Goal: Answer question/provide support: Share knowledge or assist other users

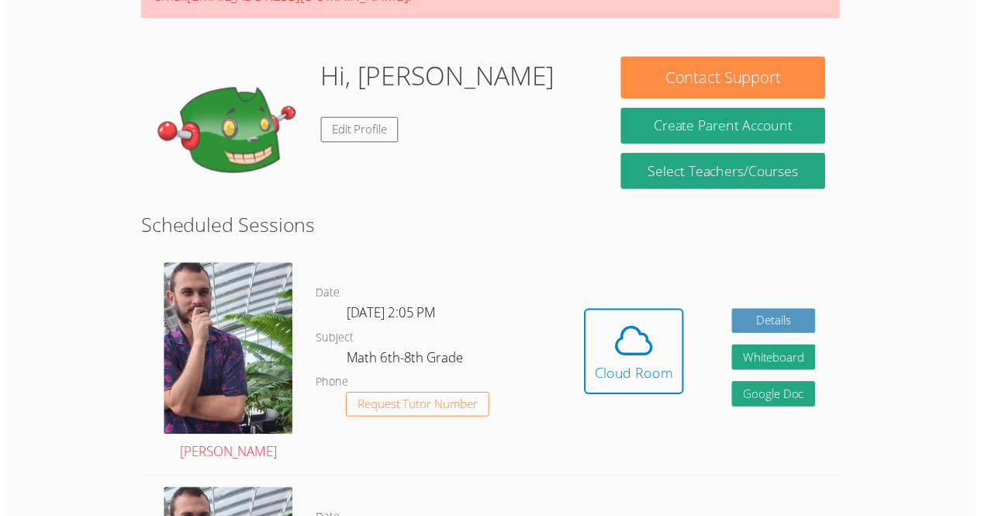
scroll to position [196, 0]
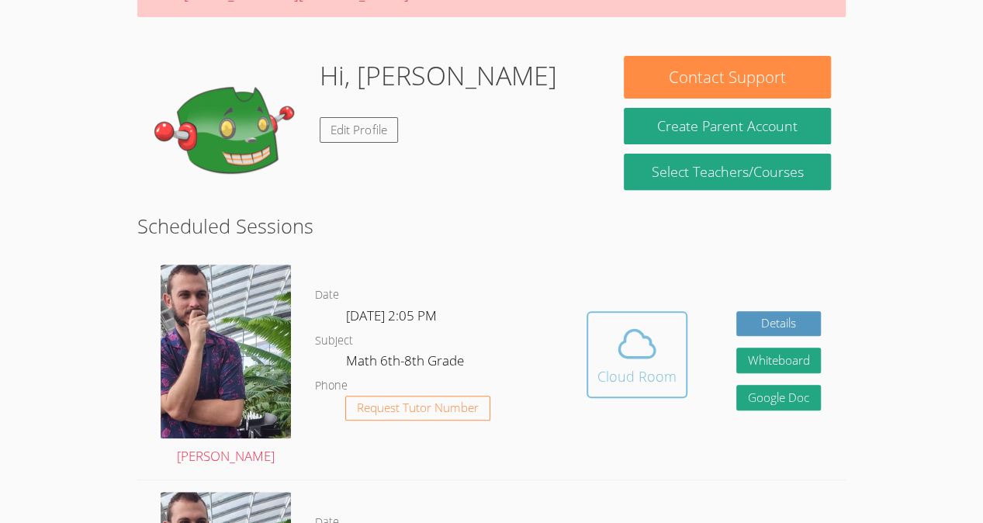
click at [644, 337] on icon at bounding box center [637, 343] width 36 height 27
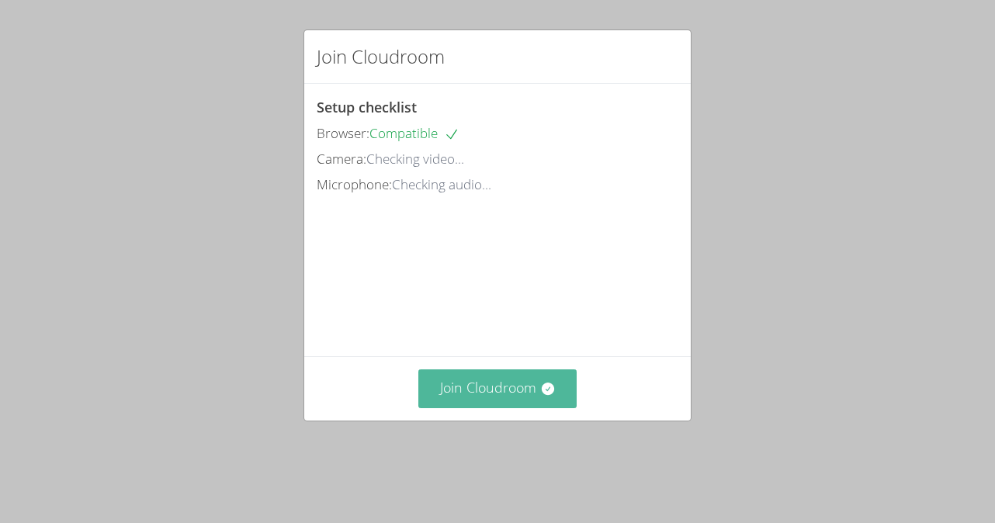
click at [531, 403] on button "Join Cloudroom" at bounding box center [497, 388] width 159 height 38
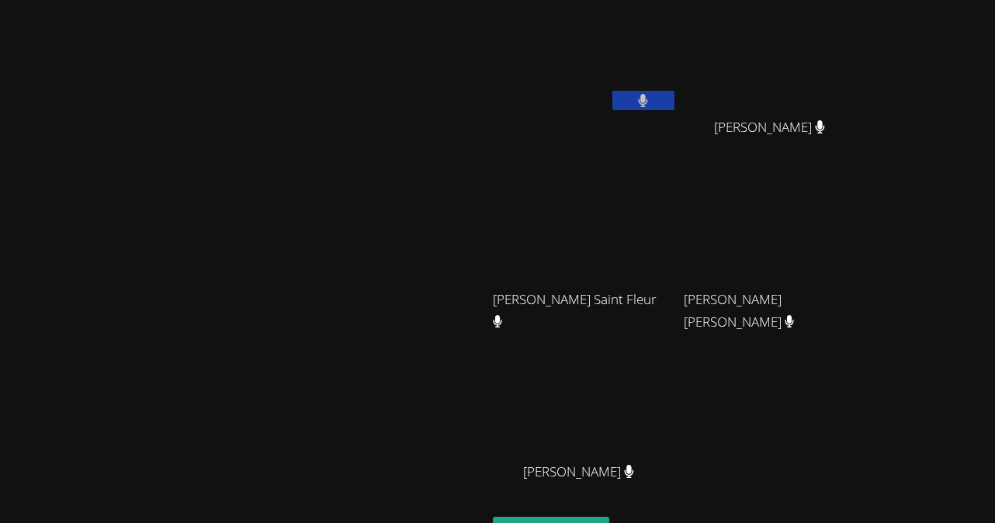
click at [674, 99] on button at bounding box center [643, 100] width 62 height 19
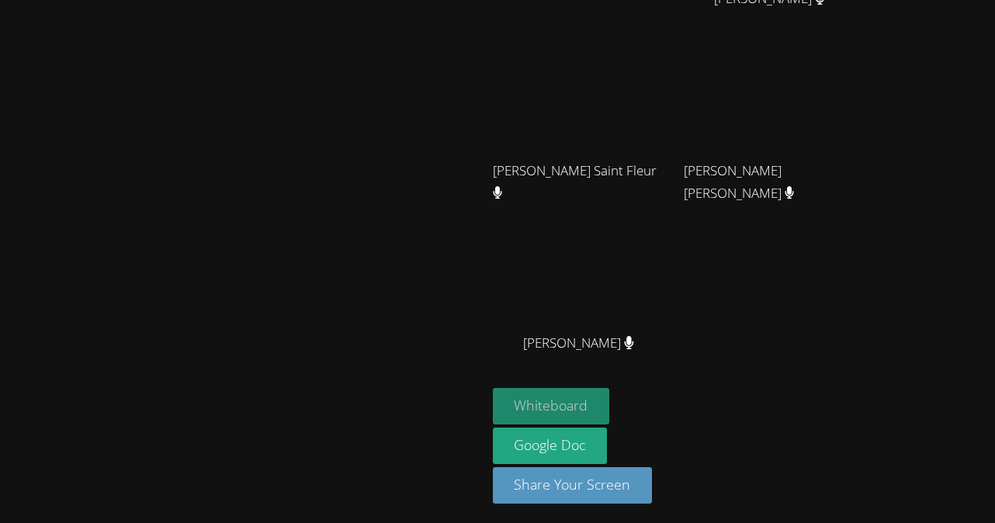
click at [610, 407] on button "Whiteboard" at bounding box center [551, 406] width 117 height 36
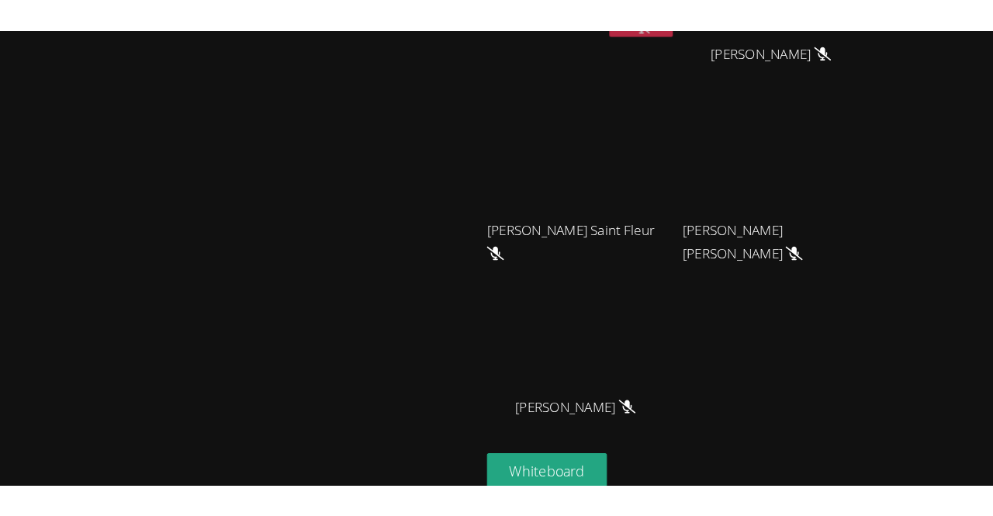
scroll to position [208, 0]
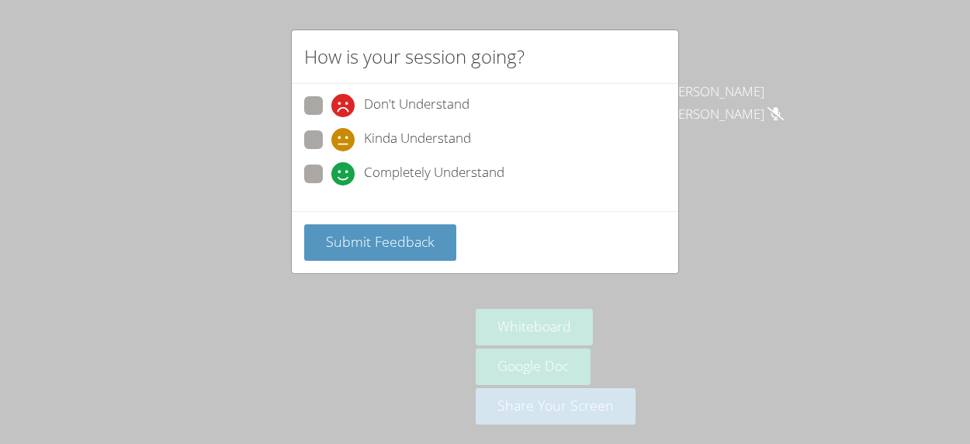
click at [628, 232] on div "Submit Feedback" at bounding box center [485, 242] width 362 height 36
click at [331, 185] on span at bounding box center [331, 185] width 0 height 0
click at [331, 175] on input "Completely Understand" at bounding box center [337, 170] width 13 height 13
radio input "true"
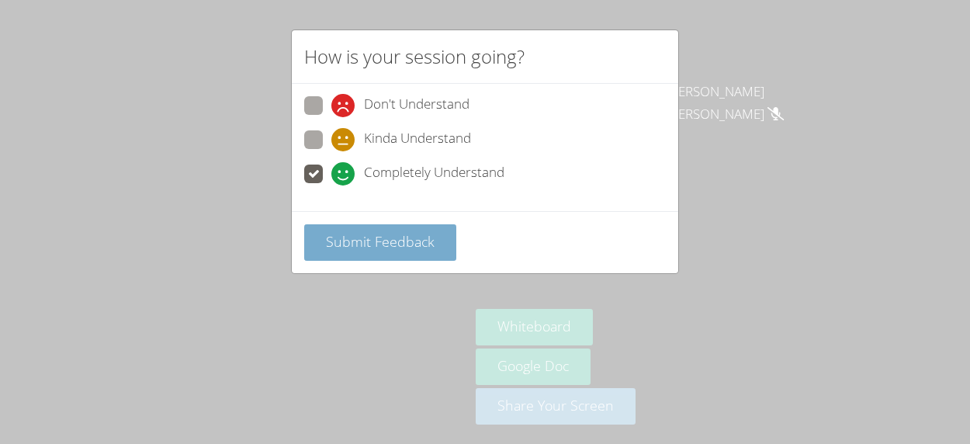
click at [351, 227] on button "Submit Feedback" at bounding box center [380, 242] width 152 height 36
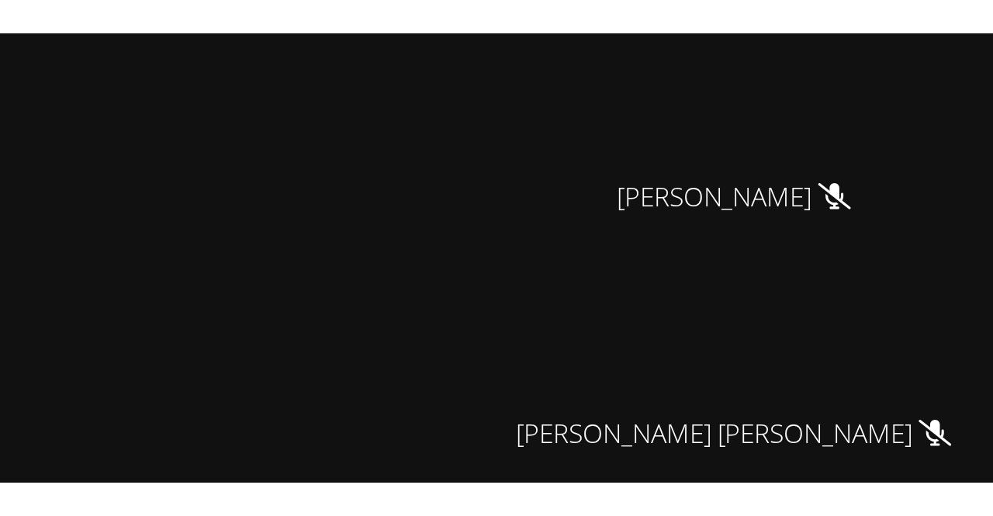
scroll to position [0, 0]
